Goal: Communication & Community: Ask a question

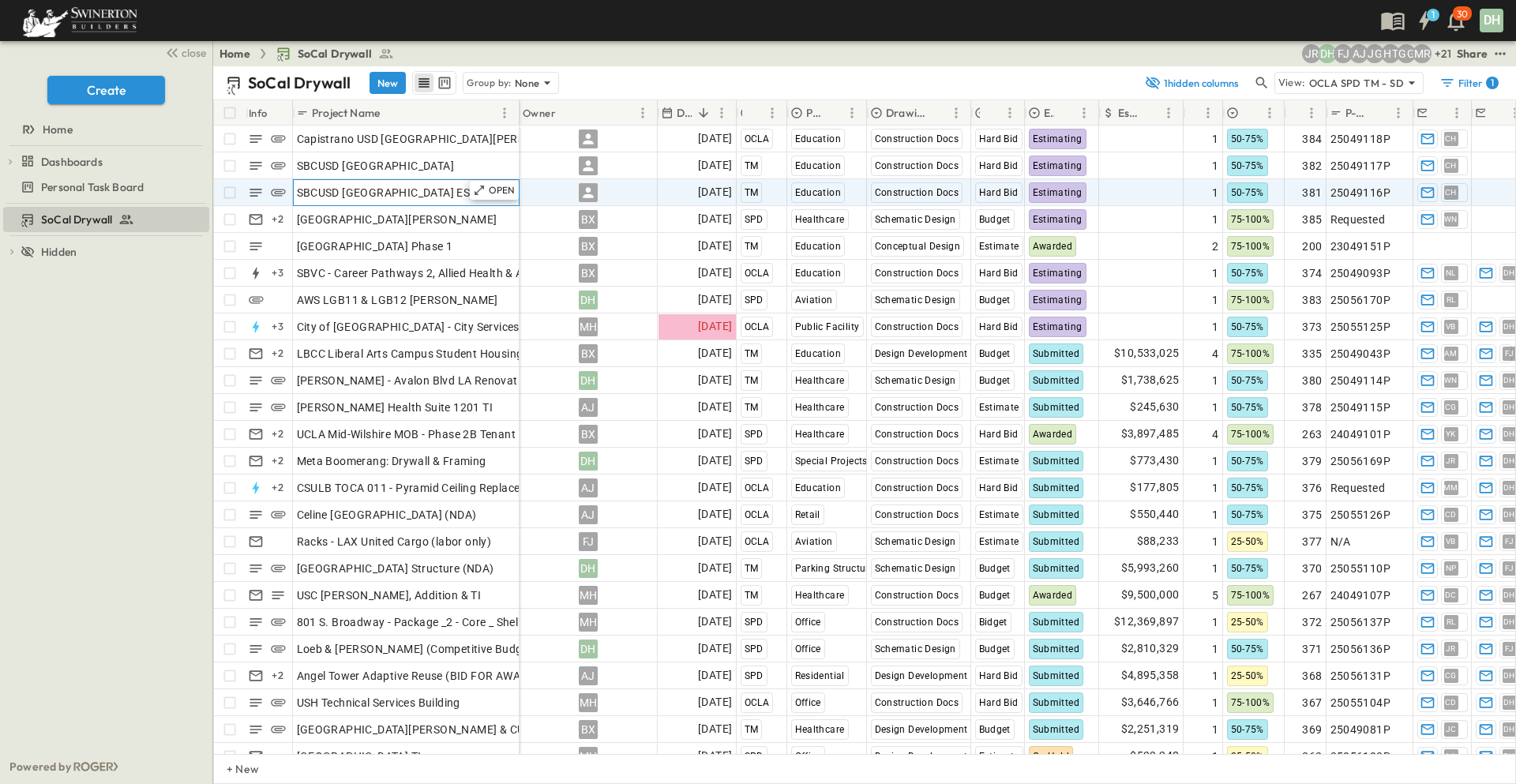
drag, startPoint x: 436, startPoint y: 190, endPoint x: 450, endPoint y: 189, distance: 14.0
click at [450, 189] on span "SBCUSD [GEOGRAPHIC_DATA] ES - CAPS" at bounding box center [403, 192] width 211 height 16
drag, startPoint x: 585, startPoint y: 192, endPoint x: 608, endPoint y: 203, distance: 25.5
click at [585, 192] on icon at bounding box center [587, 192] width 16 height 16
type input "***"
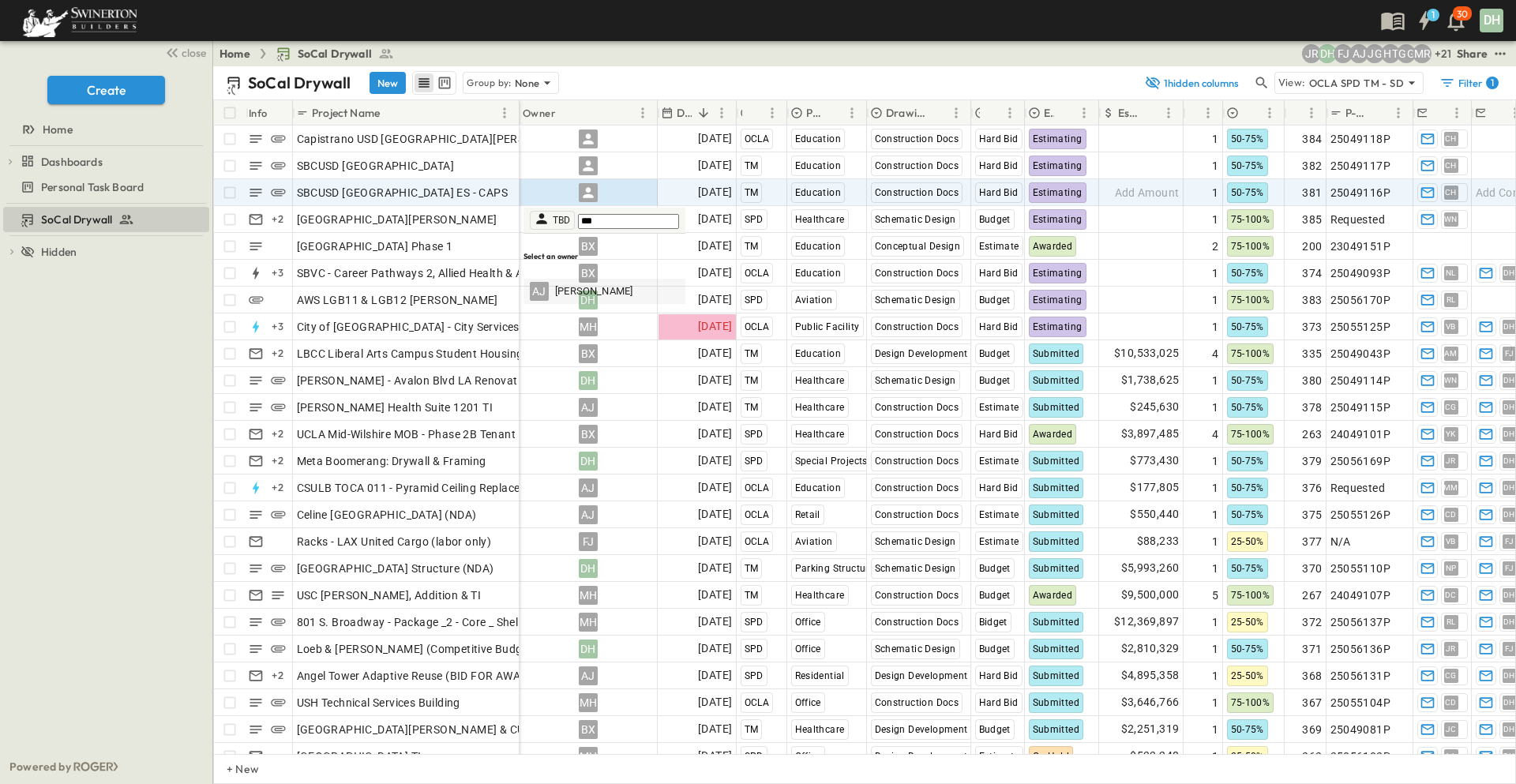
click at [582, 284] on span "[PERSON_NAME]" at bounding box center [594, 291] width 77 height 15
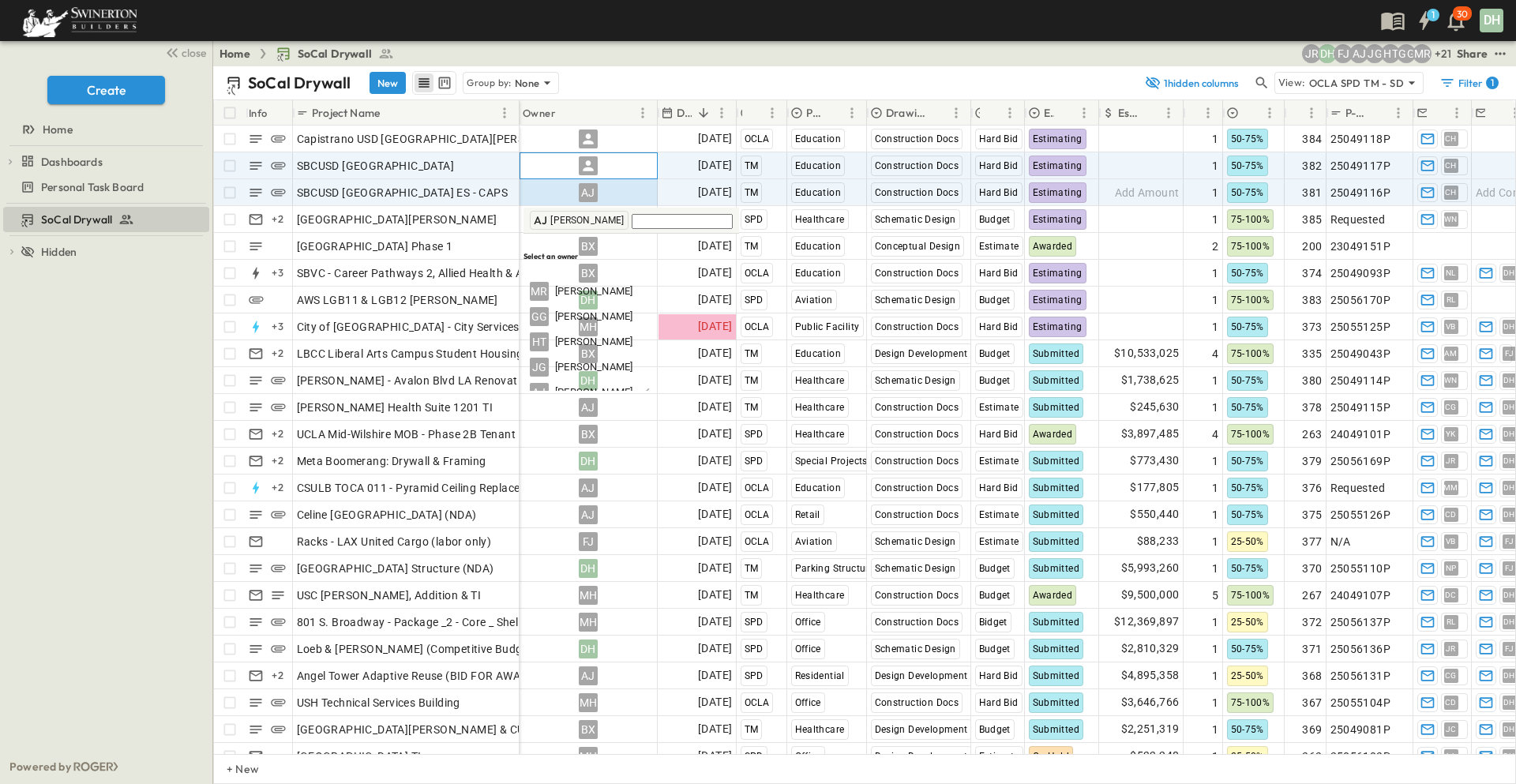
click at [604, 168] on div at bounding box center [588, 165] width 137 height 25
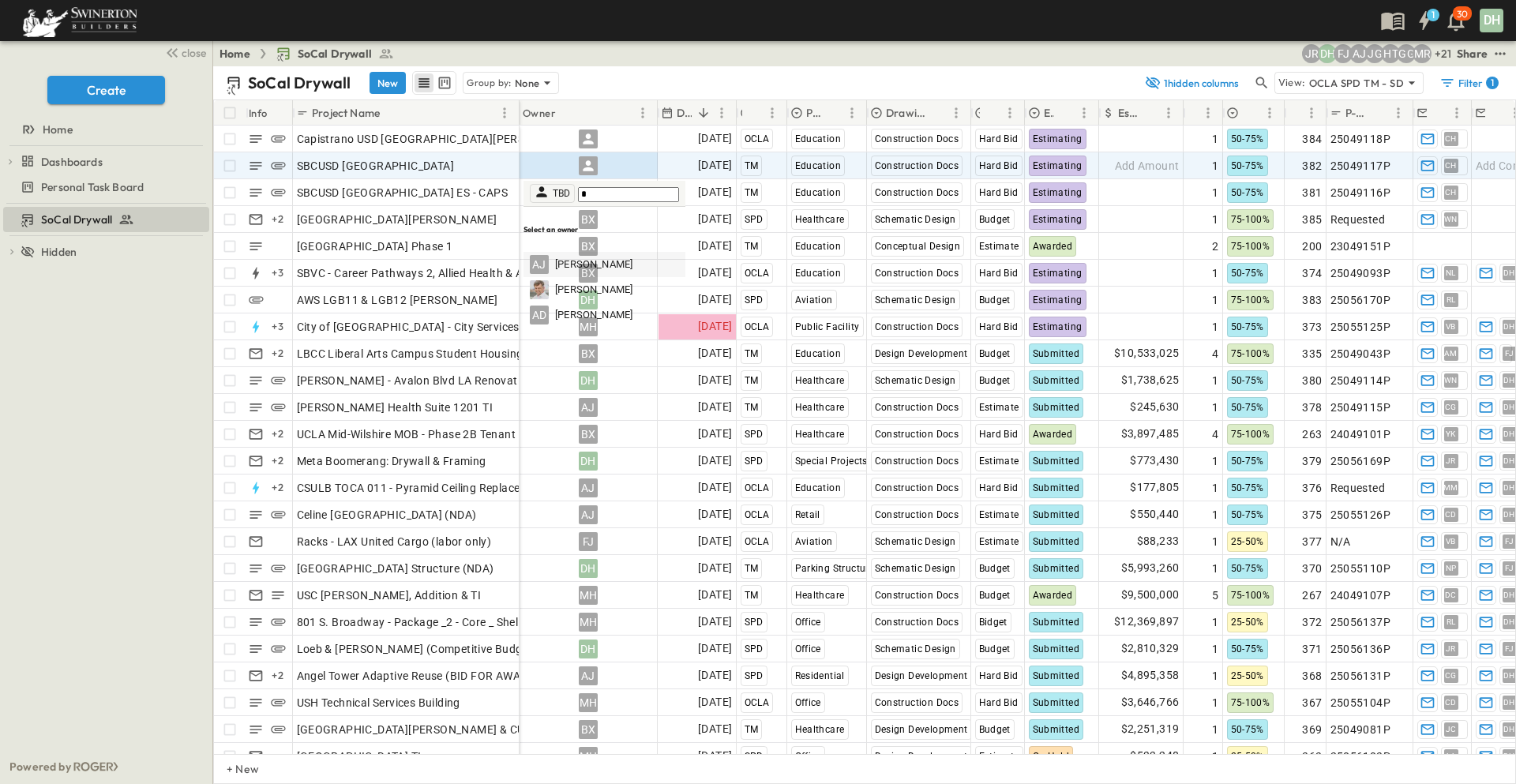
type input "*"
click at [582, 257] on span "[PERSON_NAME]" at bounding box center [594, 265] width 77 height 15
